Goal: Communication & Community: Answer question/provide support

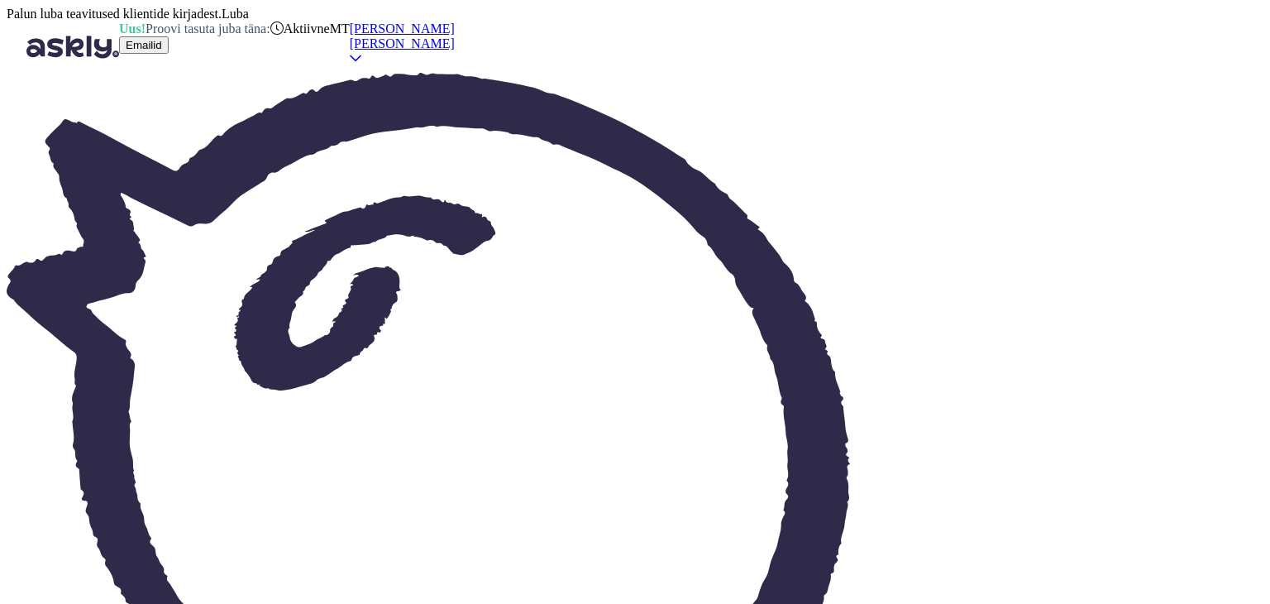
scroll to position [3189, 0]
type textarea "T"
drag, startPoint x: 650, startPoint y: 533, endPoint x: 596, endPoint y: 537, distance: 53.9
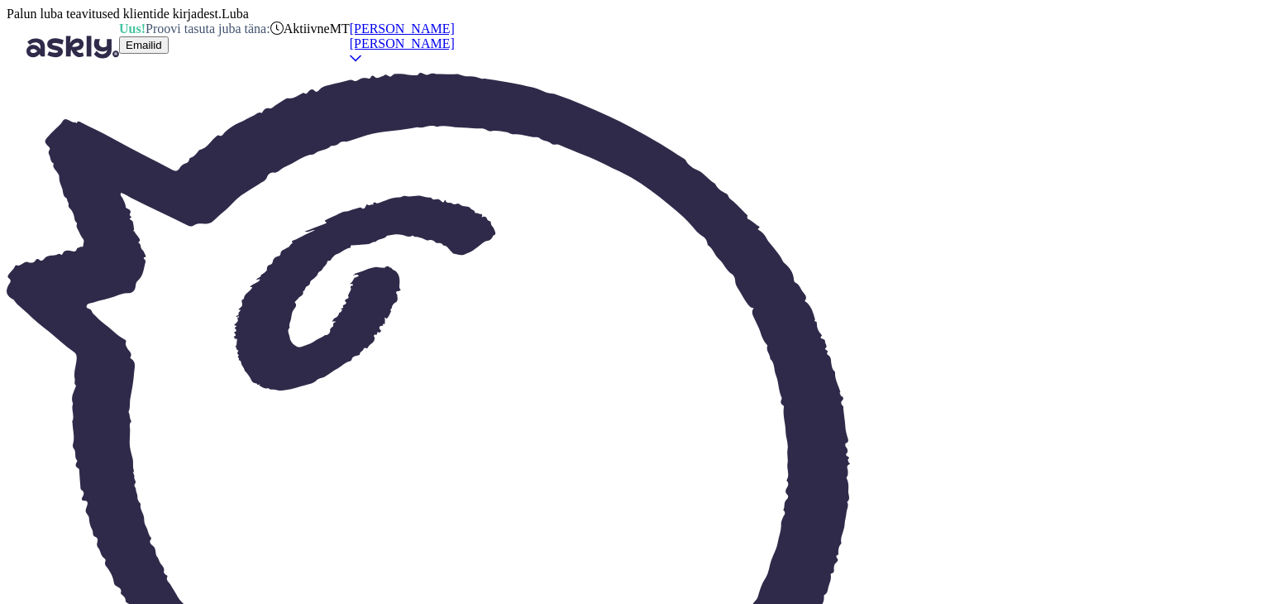
type textarea "Kas Teile sobib meie juurest läbi [PERSON_NAME] kl 15? Tuleksin alla vastu [PER…"
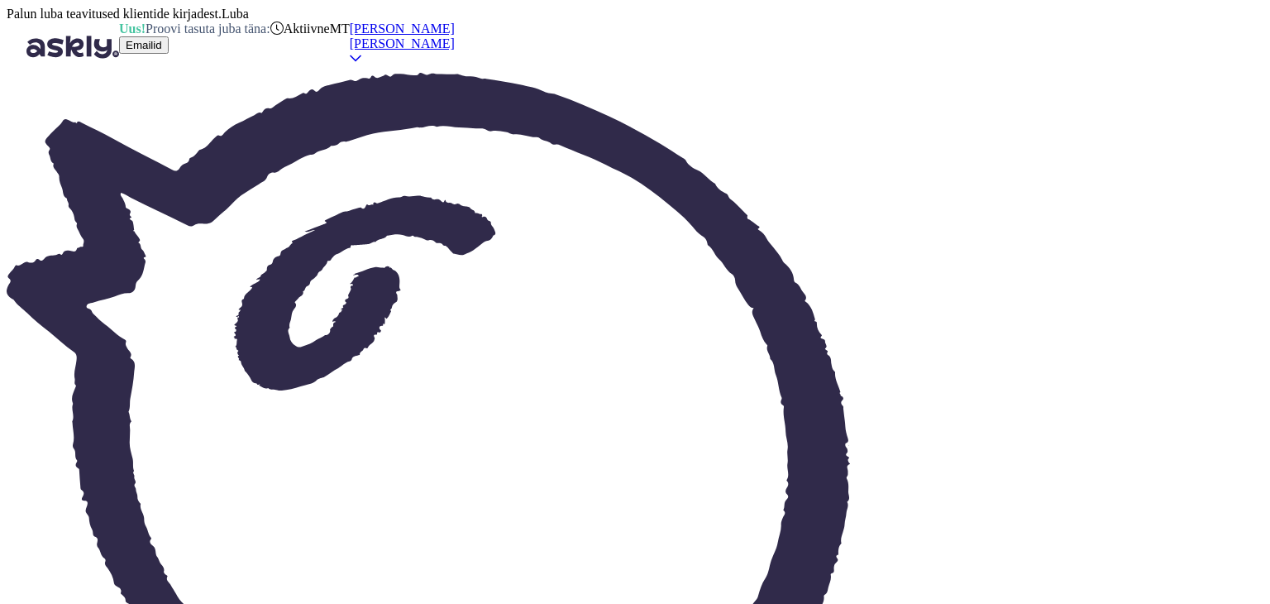
scroll to position [3346, 0]
type textarea "S"
type textarea "[PERSON_NAME] kohtumiseni! Mari"
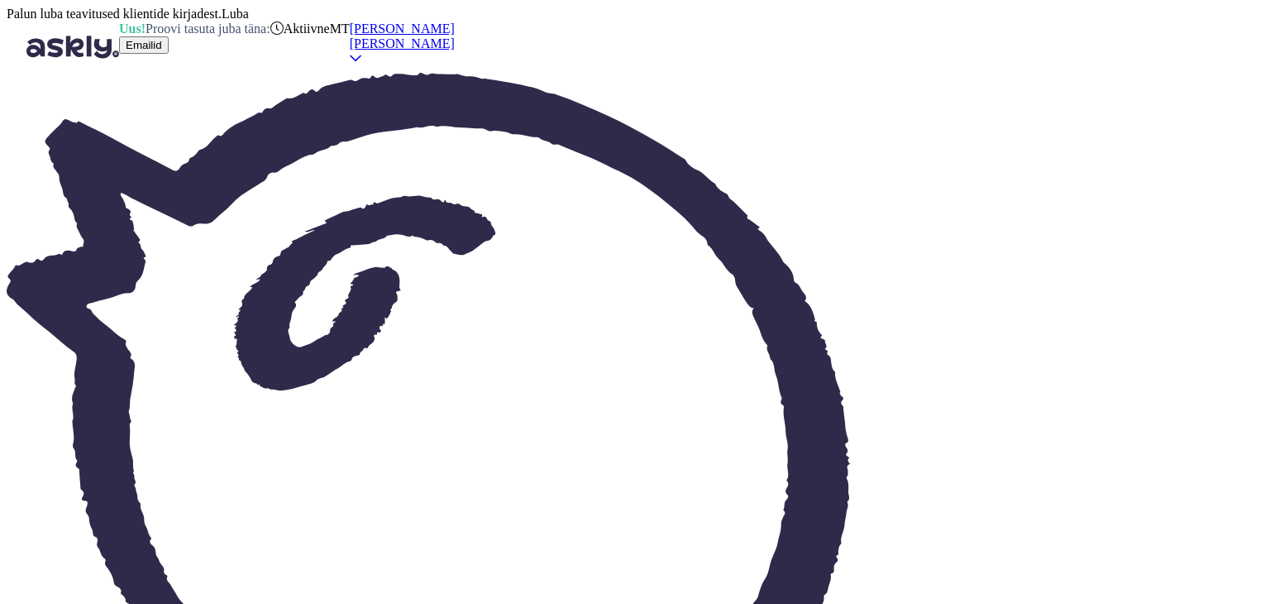
drag, startPoint x: 604, startPoint y: 528, endPoint x: 513, endPoint y: 517, distance: 91.6
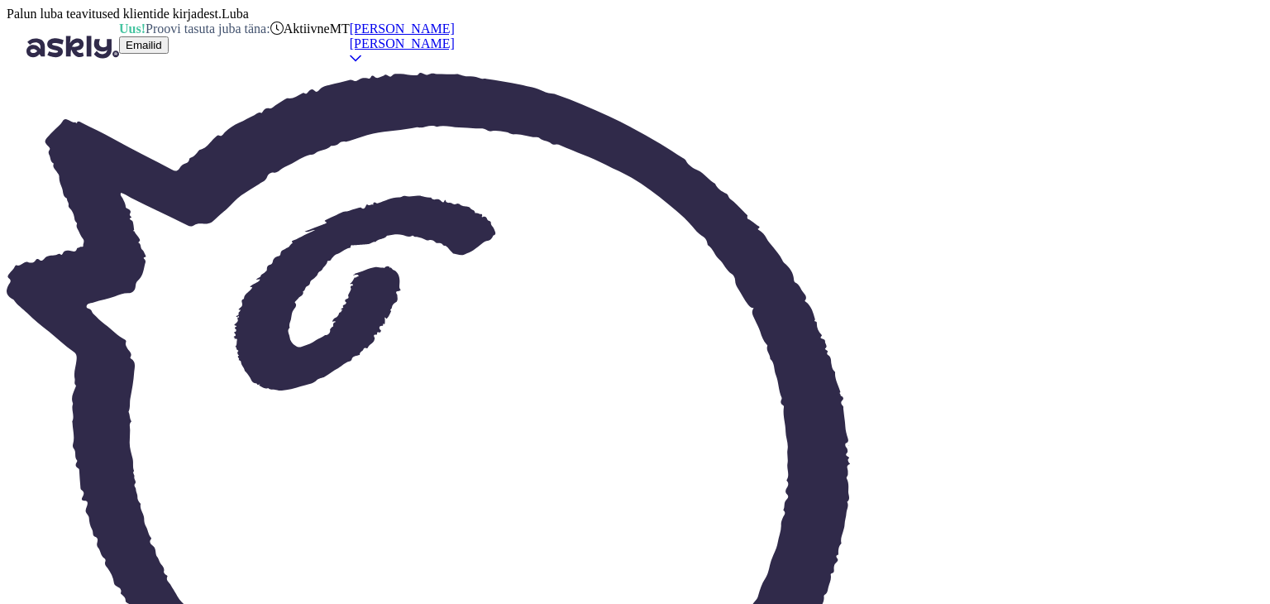
drag, startPoint x: 464, startPoint y: 528, endPoint x: 376, endPoint y: 520, distance: 88.0
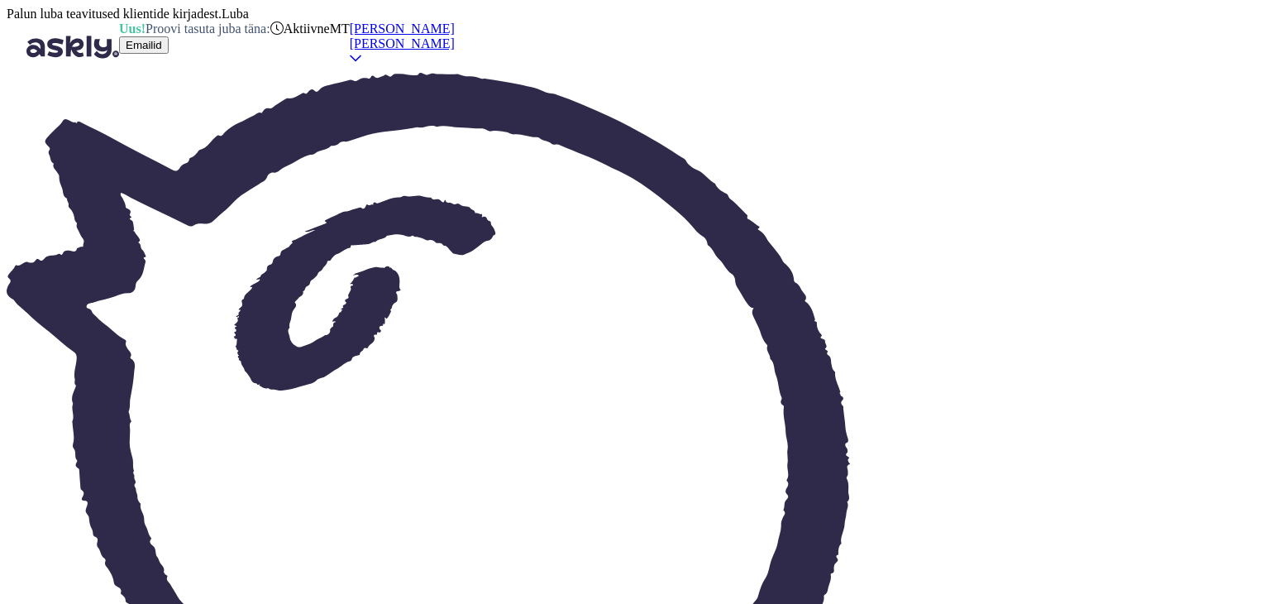
drag, startPoint x: 512, startPoint y: 529, endPoint x: 470, endPoint y: 528, distance: 42.2
type textarea "Kas panen kinkija [PERSON_NAME] [PERSON_NAME] nime?"
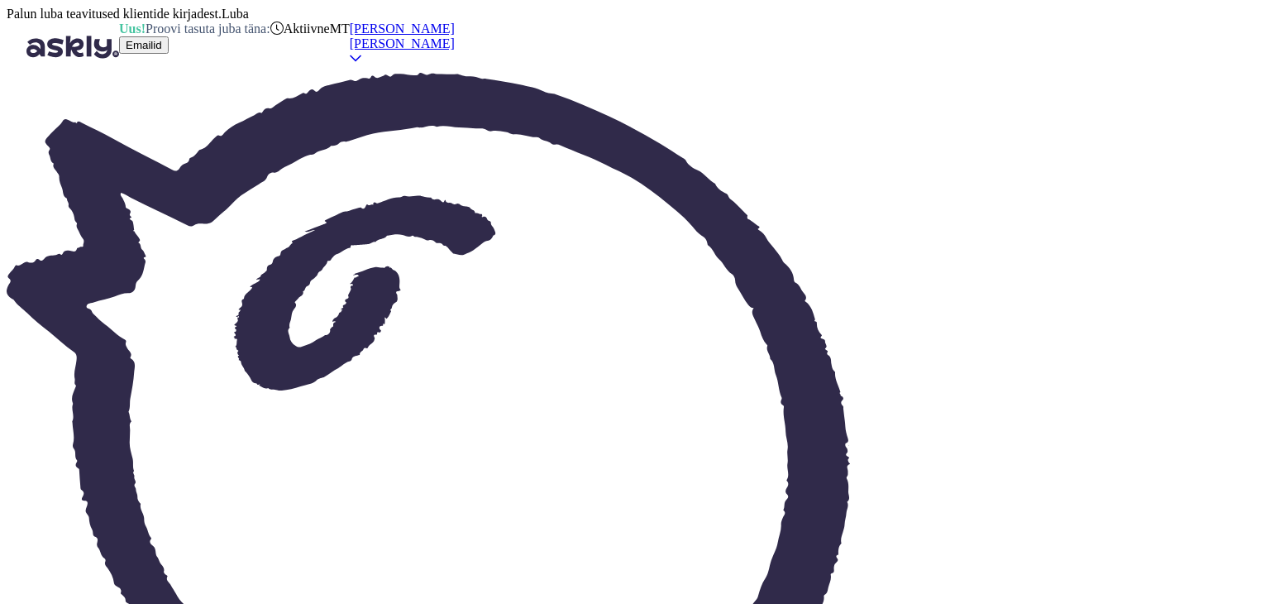
type textarea "Väga tore! Mis summas kinkekaarti soovite?"
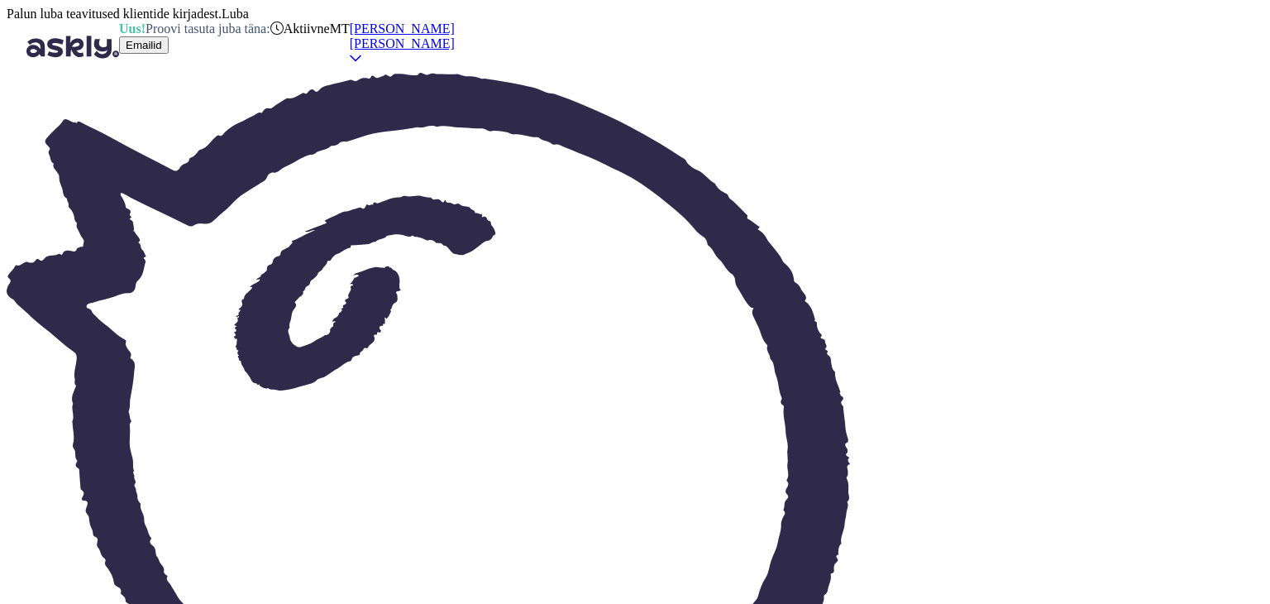
type textarea "Hästi, teeme nii! Pakun Teile ka -10% soodustust. Teen koodi 191,20€-le."
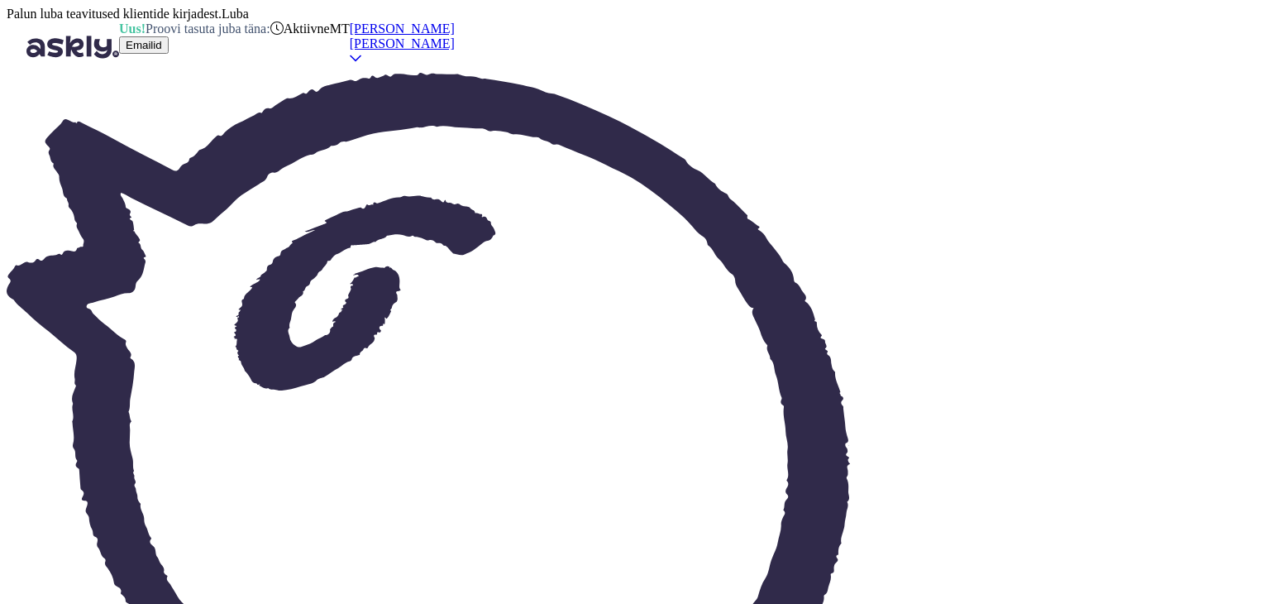
type textarea "Suurepärane! Aitäh Teile!"
drag, startPoint x: 214, startPoint y: 419, endPoint x: 120, endPoint y: 424, distance: 94.4
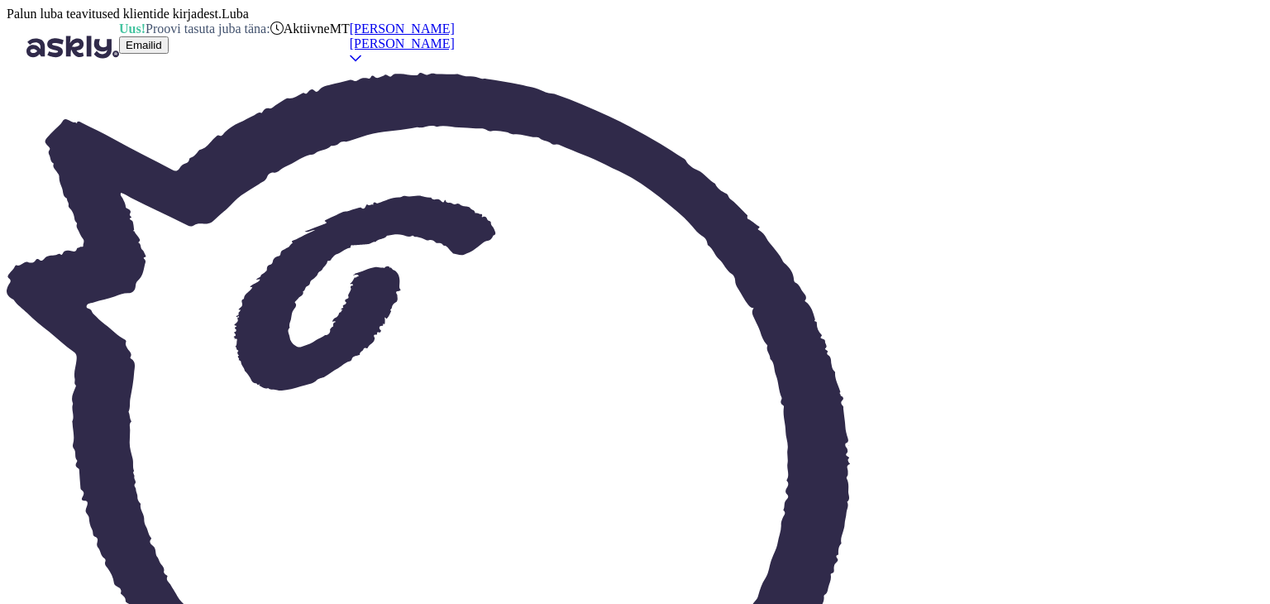
scroll to position [0, 0]
copy span "[PERSON_NAME]"
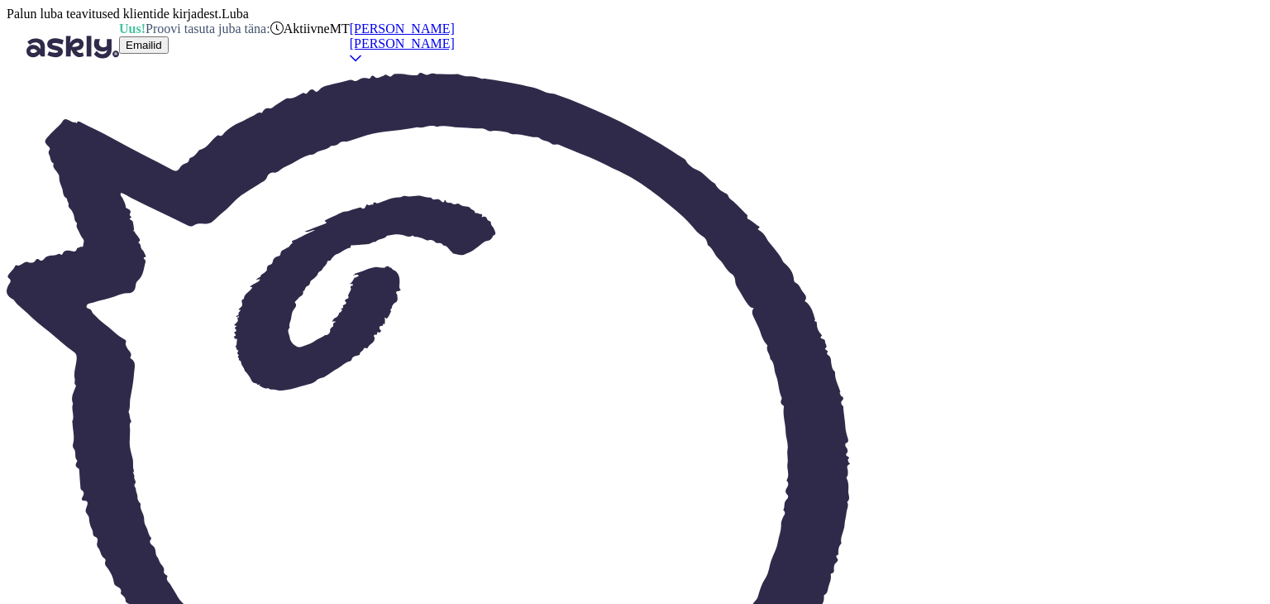
scroll to position [0, 0]
type textarea "R"
type textarea "Tere! Aitäh, et kirjutasite."
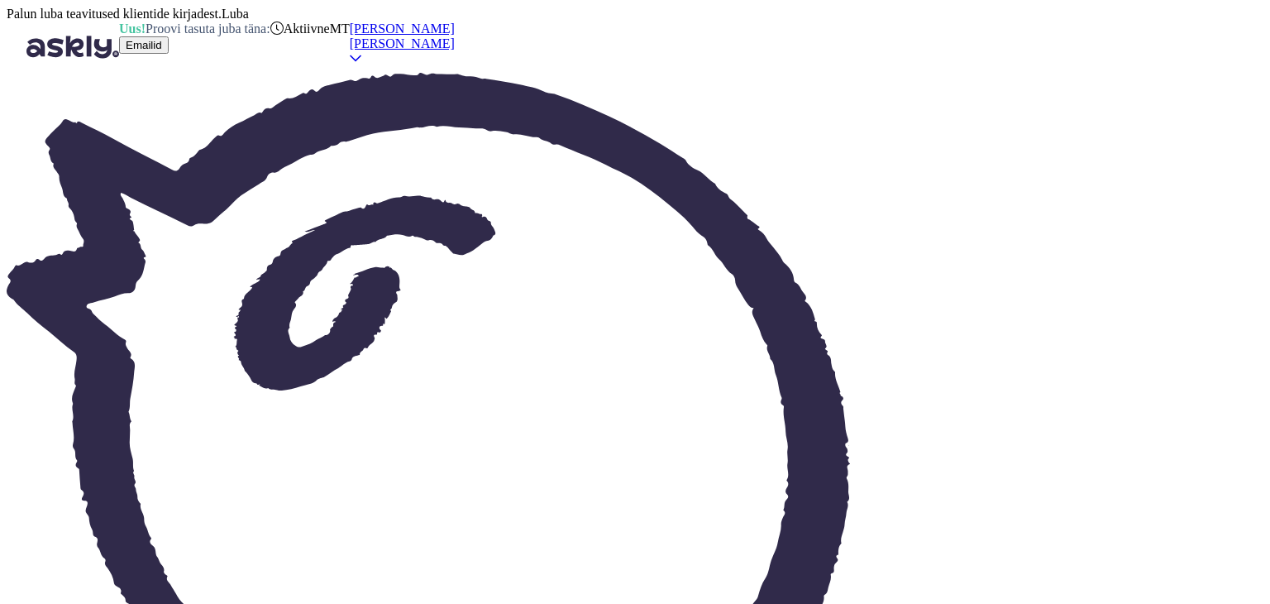
type textarea "Meil saab ka järelmaksuga tooteid soetada."
type textarea "Aitäh Teile , et huvi tundsite! :)"
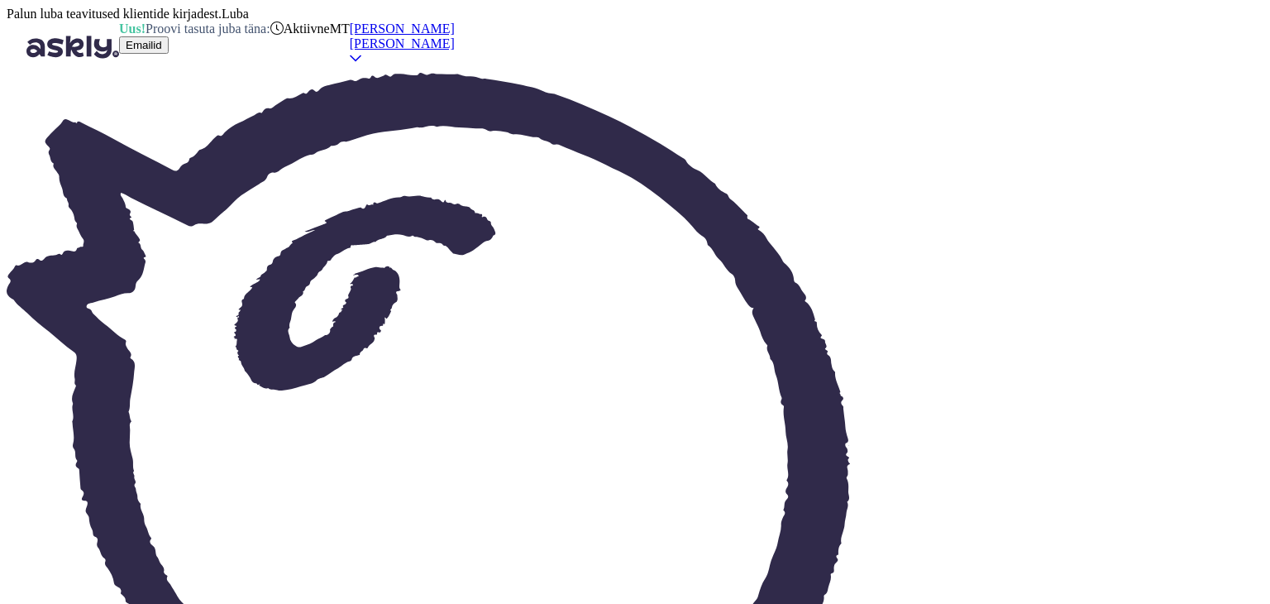
scroll to position [89, 0]
